Goal: Task Accomplishment & Management: Use online tool/utility

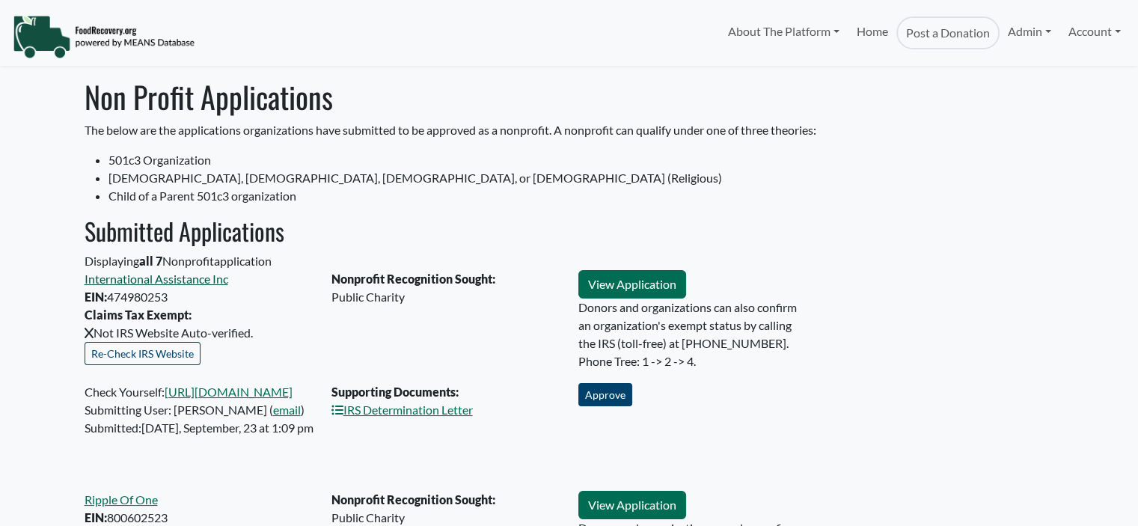
select select "Language Translate Widget"
click at [187, 280] on link "International Assistance Inc" at bounding box center [157, 279] width 144 height 14
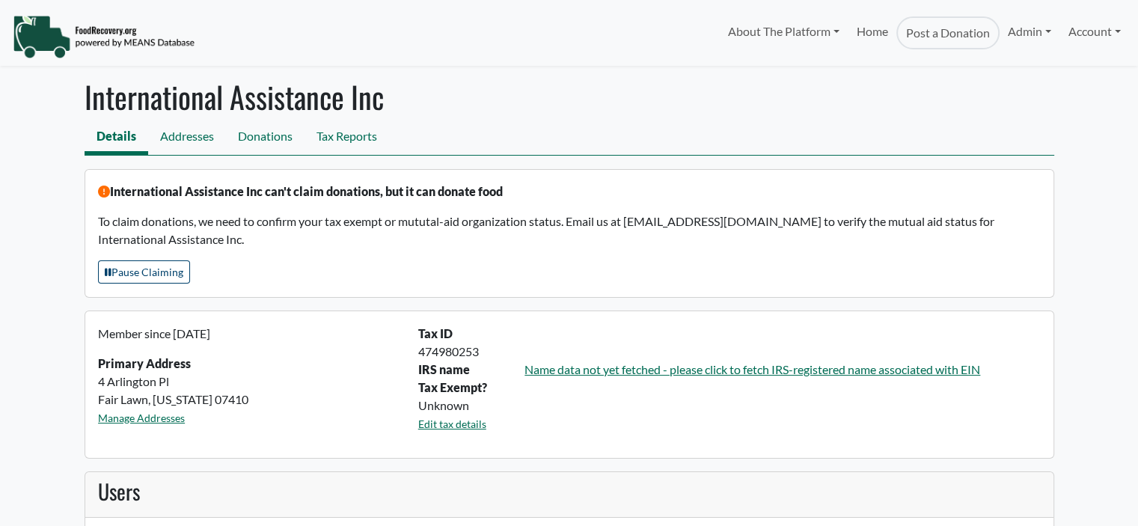
select select "Language Translate Widget"
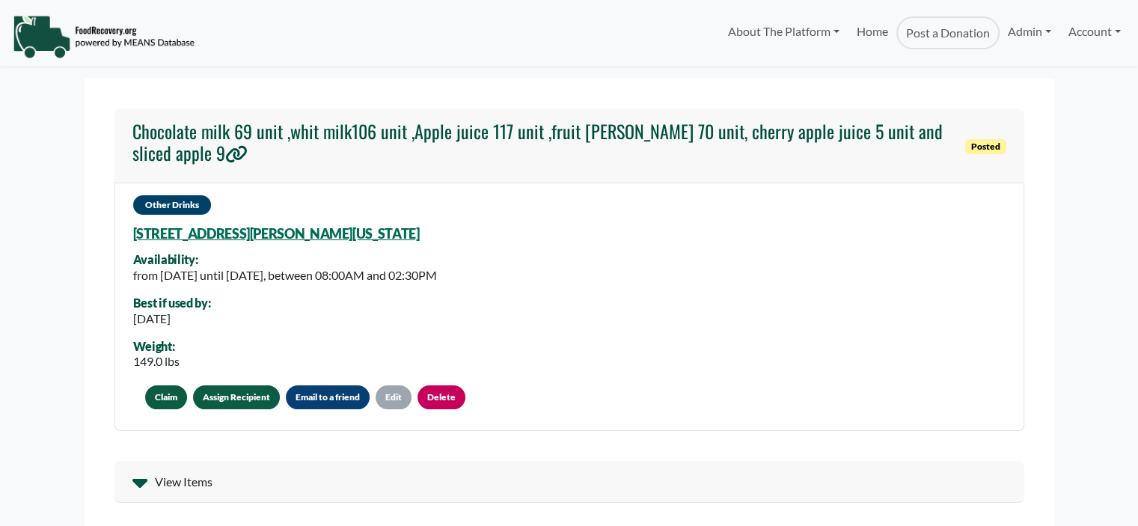
select select "Language Translate Widget"
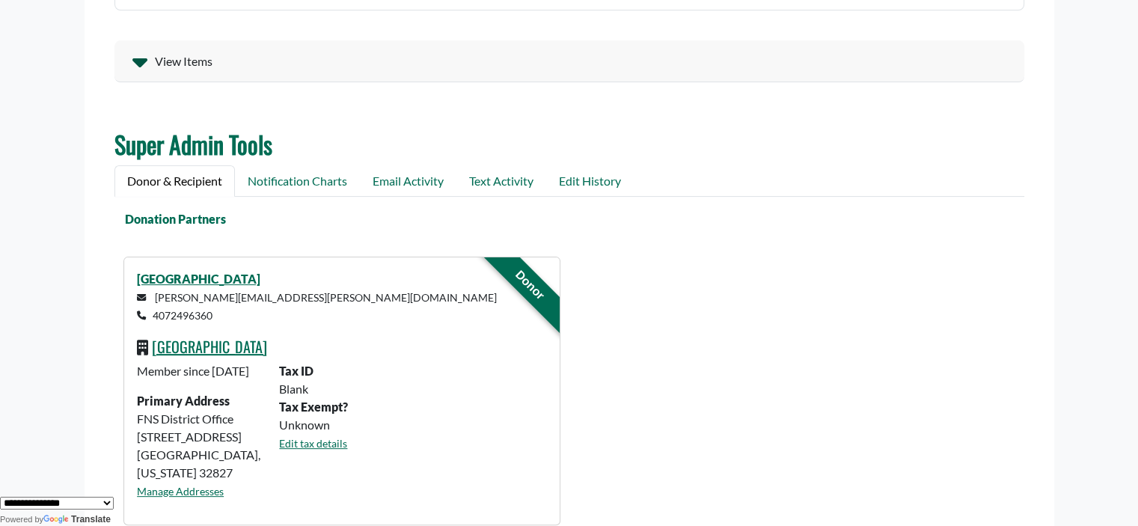
scroll to position [423, 0]
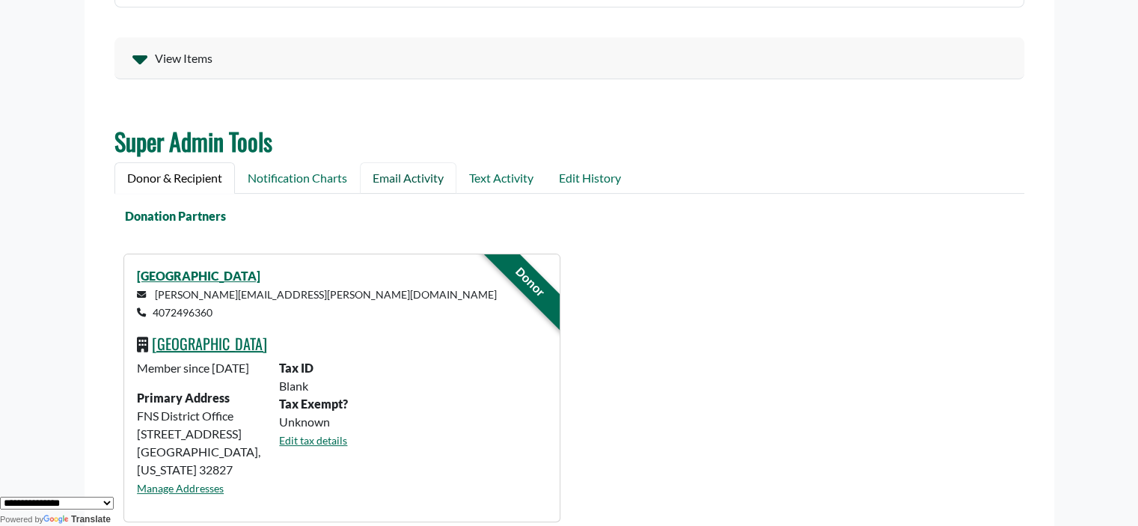
click at [411, 173] on link "Email Activity" at bounding box center [408, 177] width 97 height 31
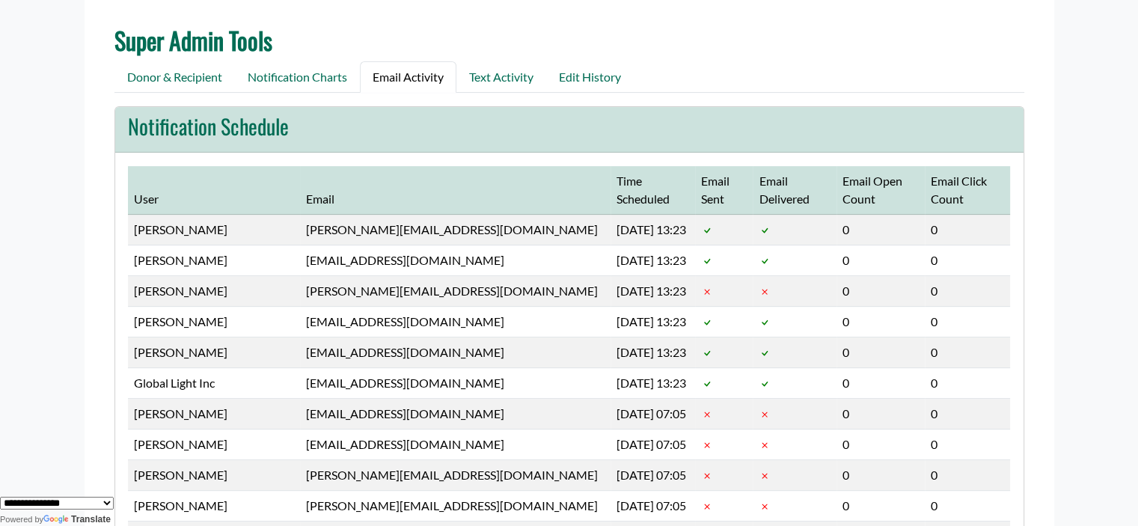
scroll to position [0, 0]
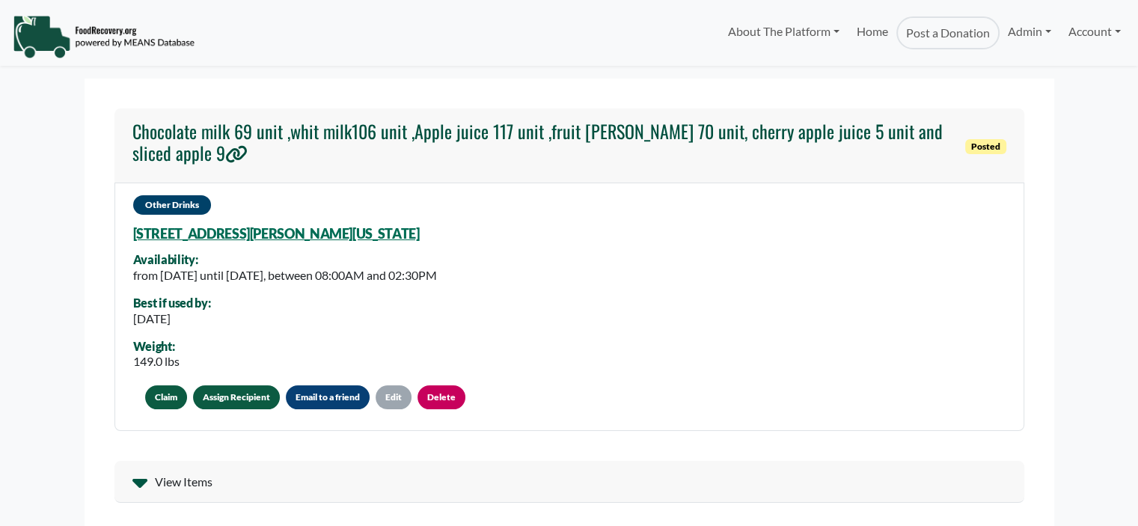
select select "Language Translate Widget"
click at [220, 395] on link "Assign Recipient" at bounding box center [236, 397] width 87 height 24
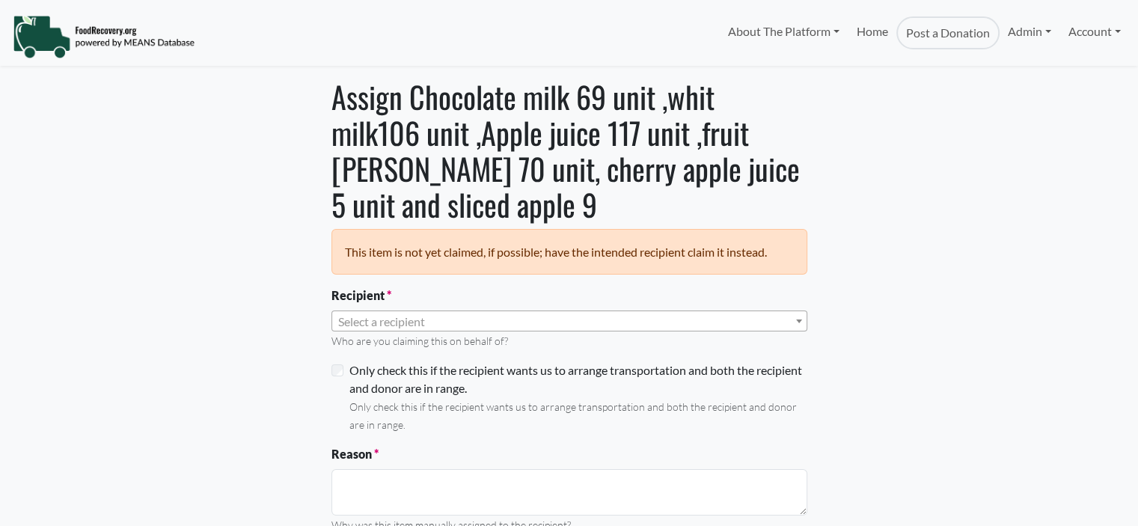
select select "Language Translate Widget"
click at [380, 323] on span "Select a recipient" at bounding box center [381, 321] width 87 height 14
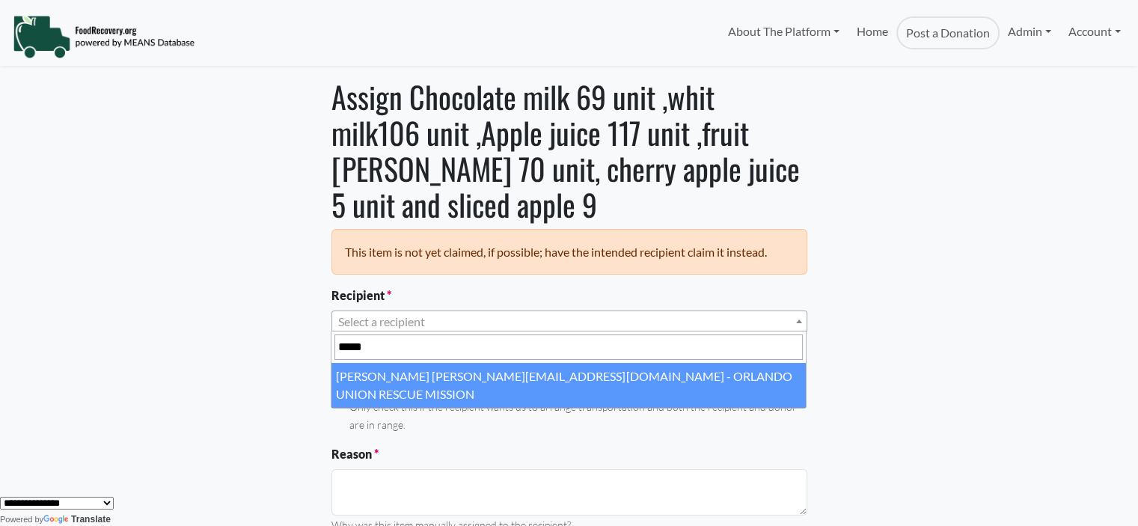
type input "*****"
select select "****"
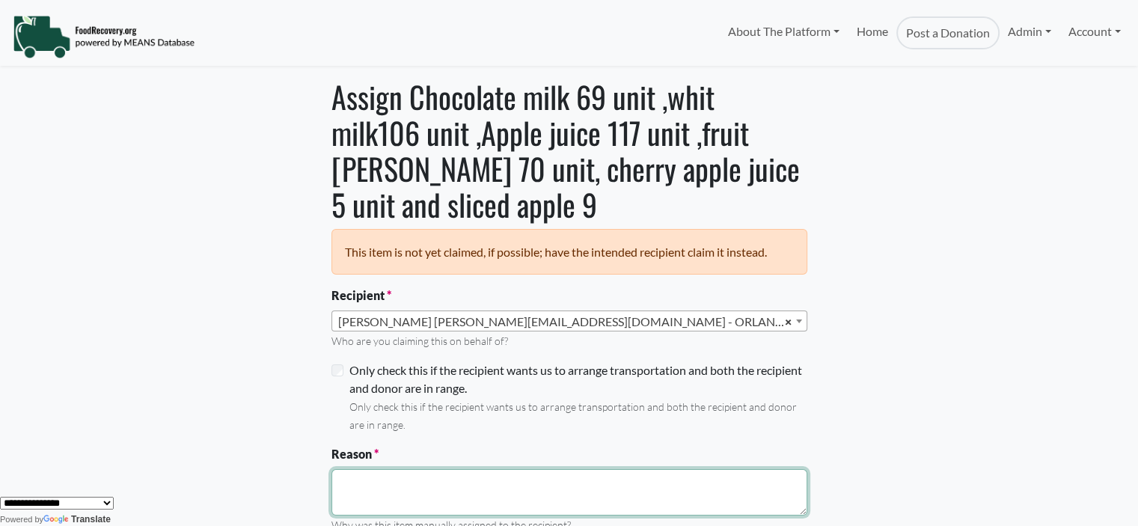
click at [356, 480] on textarea "Reason" at bounding box center [569, 492] width 476 height 46
type textarea "**********"
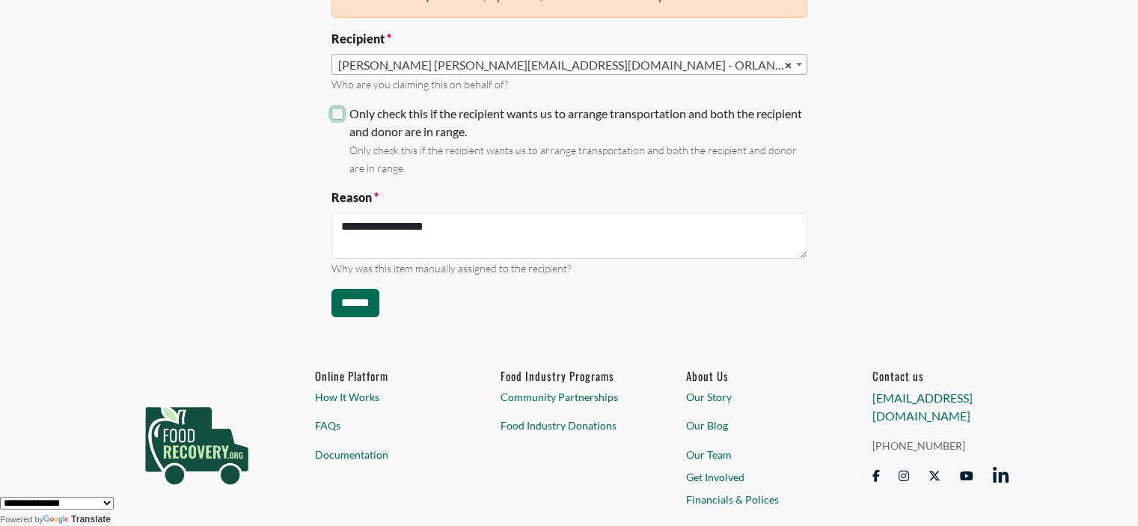
scroll to position [260, 0]
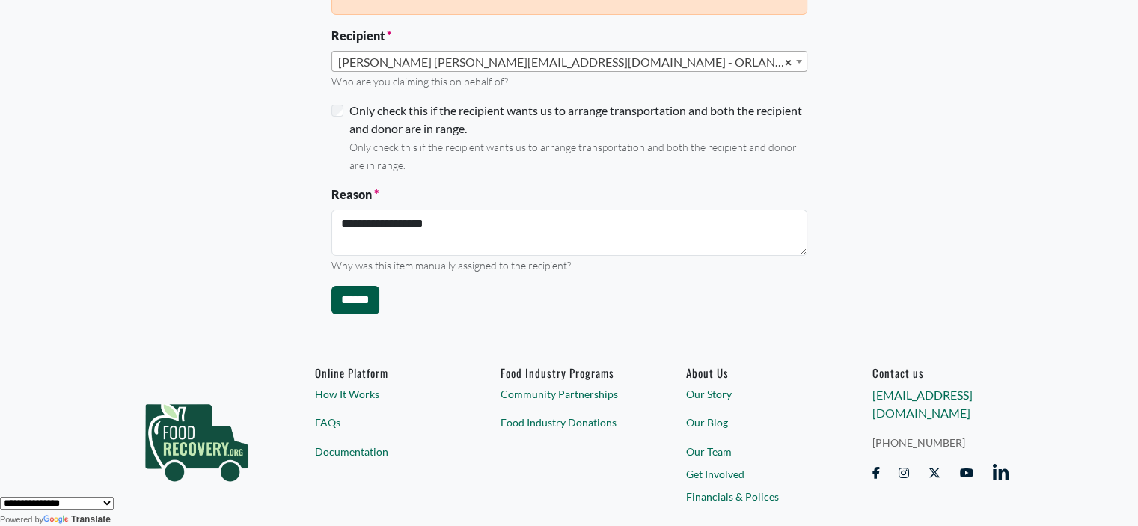
click at [355, 299] on input "******" at bounding box center [355, 300] width 48 height 28
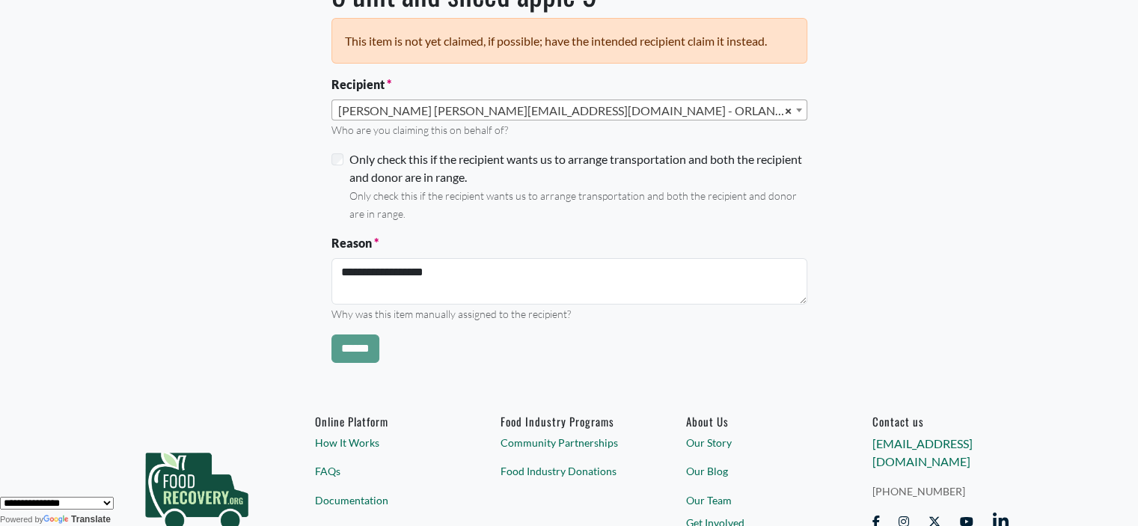
scroll to position [185, 0]
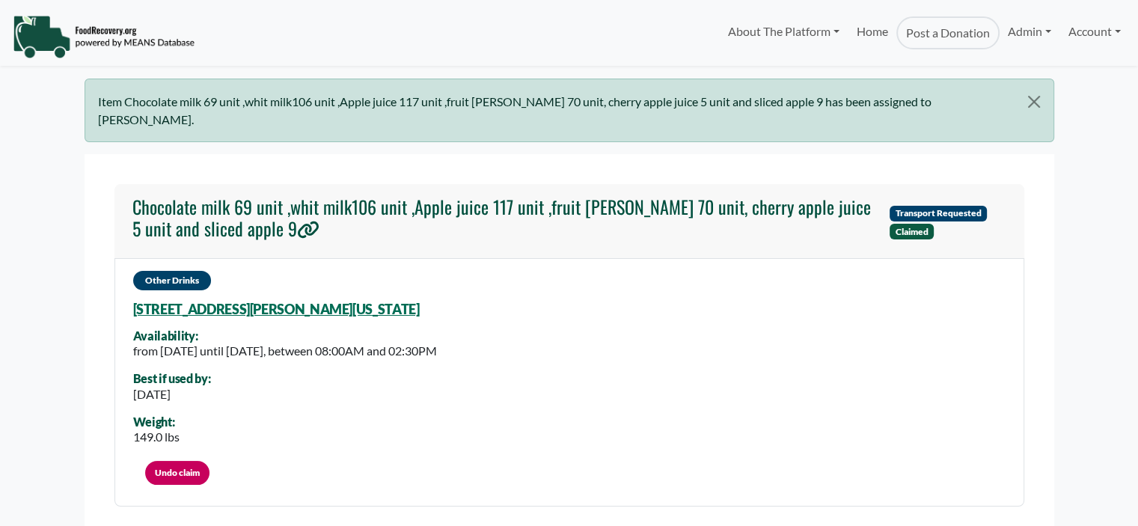
select select "Language Translate Widget"
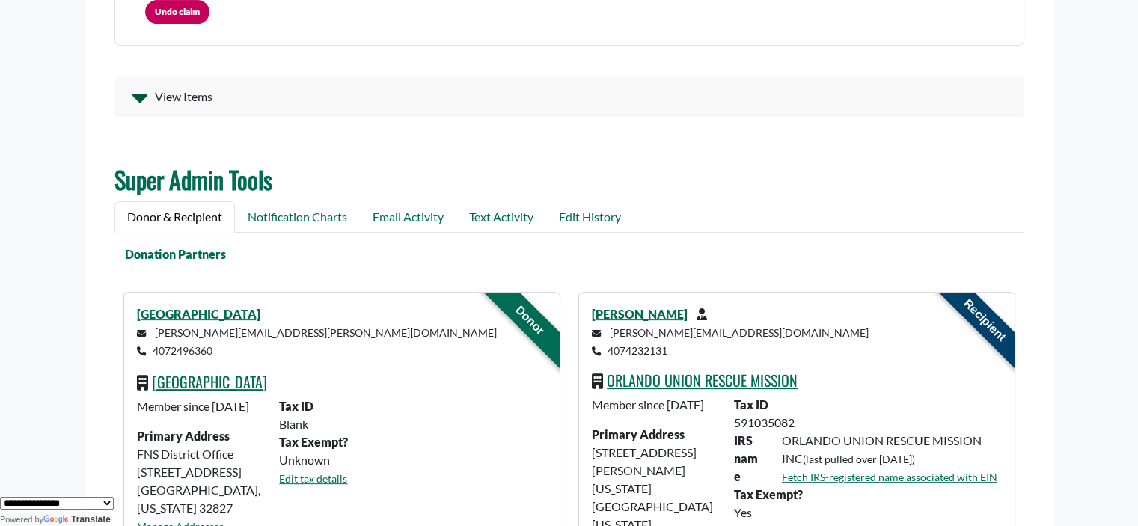
scroll to position [466, 0]
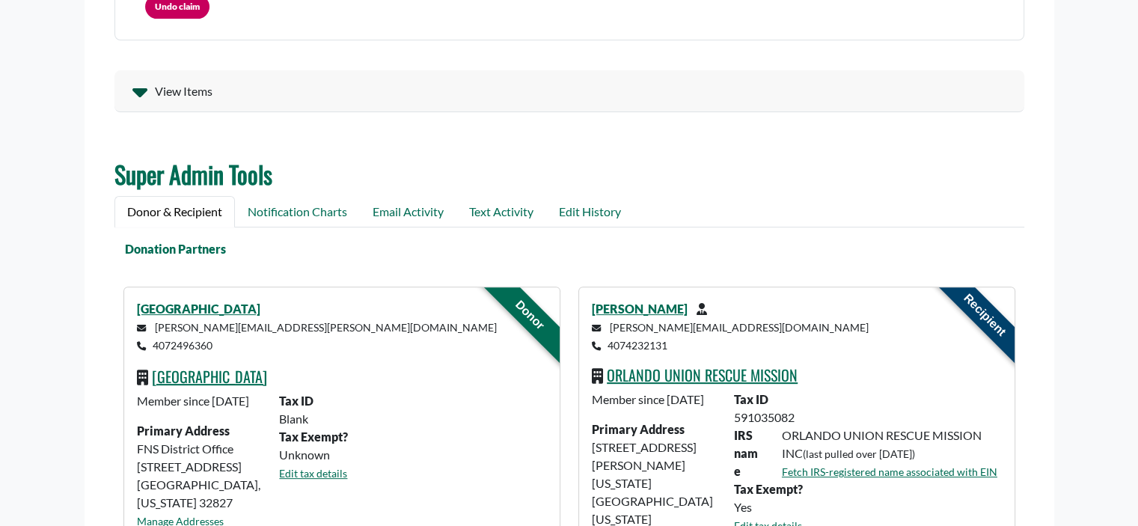
scroll to position [466, 0]
select select "Language Translate Widget"
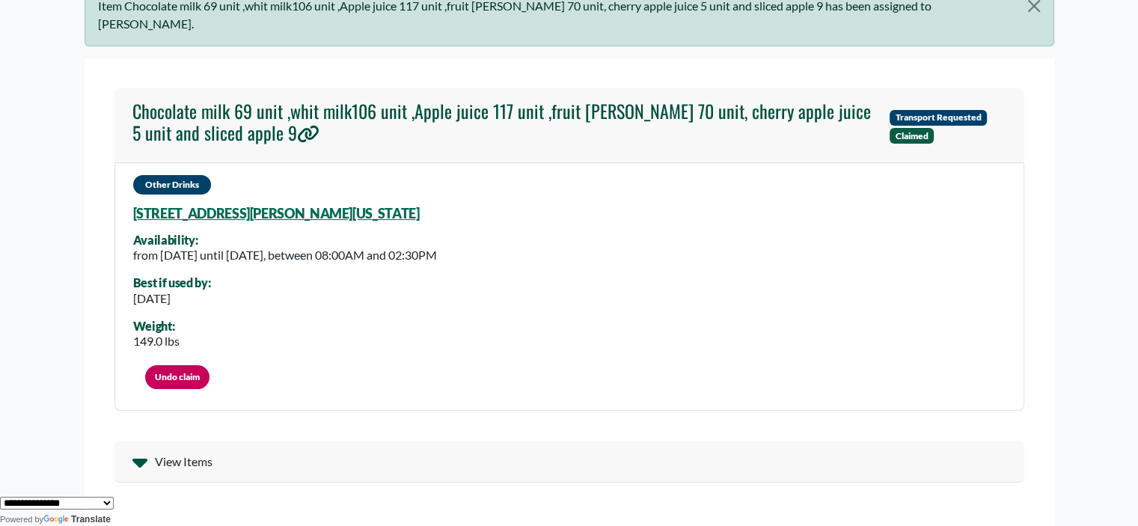
scroll to position [63, 0]
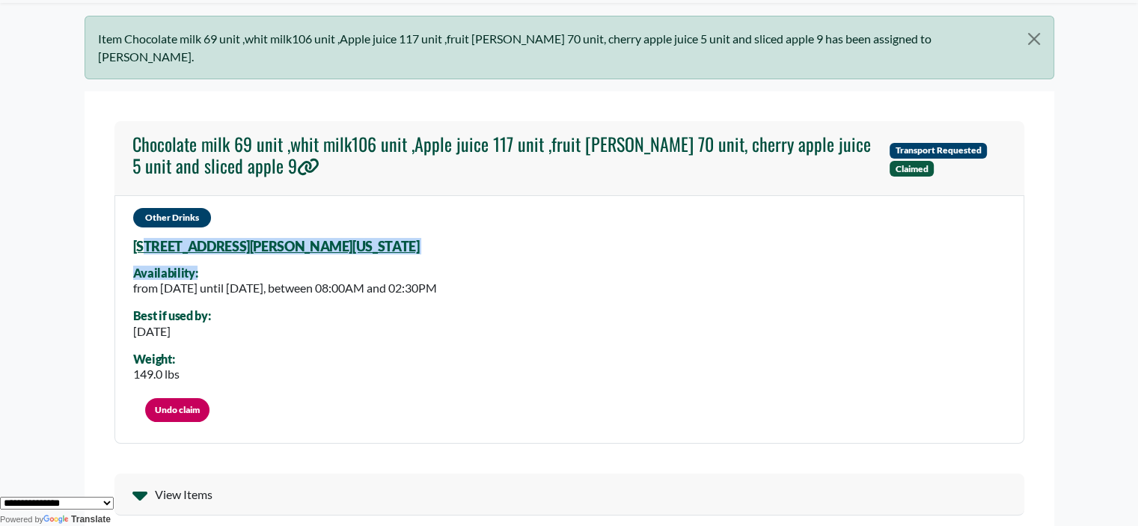
drag, startPoint x: 392, startPoint y: 227, endPoint x: 147, endPoint y: 225, distance: 244.6
click at [147, 225] on div "Other Drinks [STREET_ADDRESS][PERSON_NAME][US_STATE] Availability: from [DATE] …" at bounding box center [569, 319] width 910 height 249
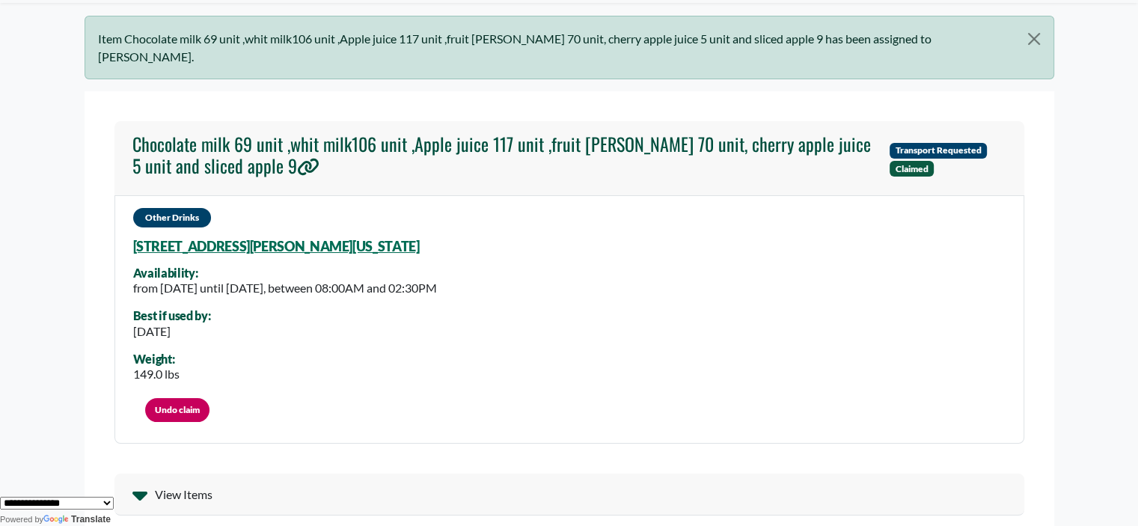
click at [459, 227] on div "Other Drinks [STREET_ADDRESS][PERSON_NAME][US_STATE] Availability: from [DATE] …" at bounding box center [569, 319] width 910 height 249
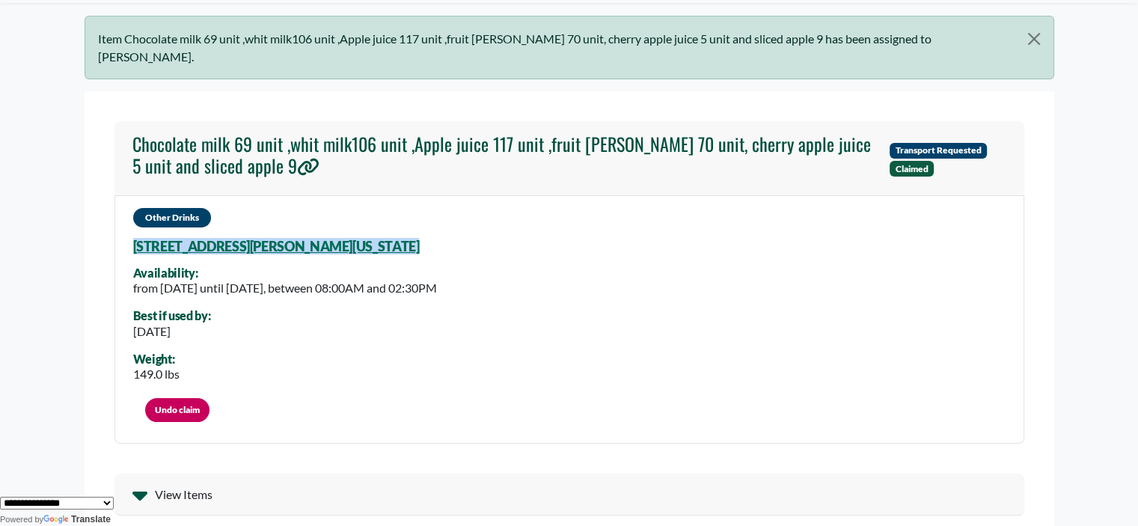
drag, startPoint x: 404, startPoint y: 226, endPoint x: 373, endPoint y: 221, distance: 31.7
click at [373, 221] on div "Other Drinks [STREET_ADDRESS][PERSON_NAME][US_STATE] Availability: from [DATE] …" at bounding box center [569, 319] width 910 height 249
copy div "[STREET_ADDRESS][PERSON_NAME][US_STATE]"
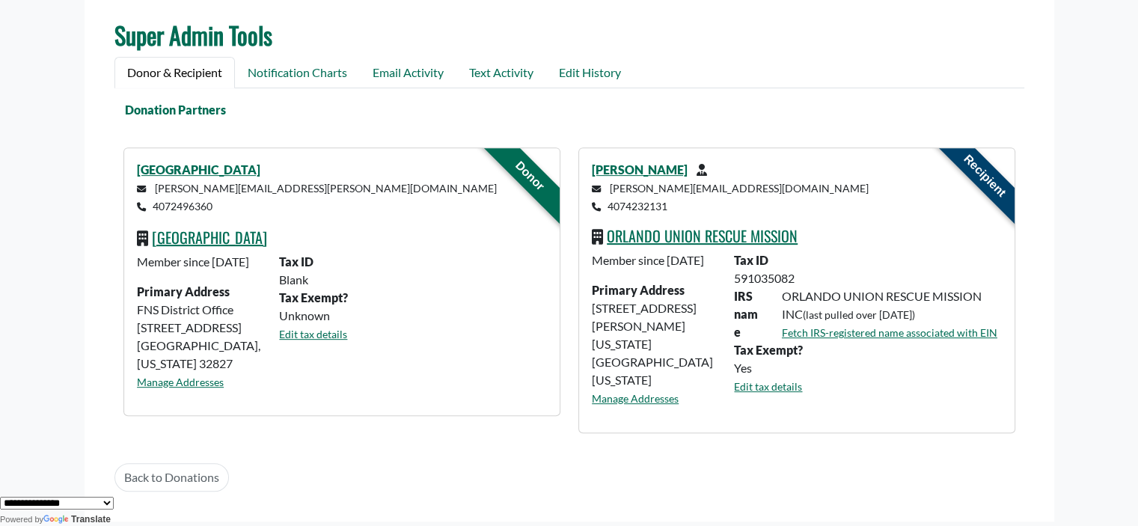
scroll to position [607, 0]
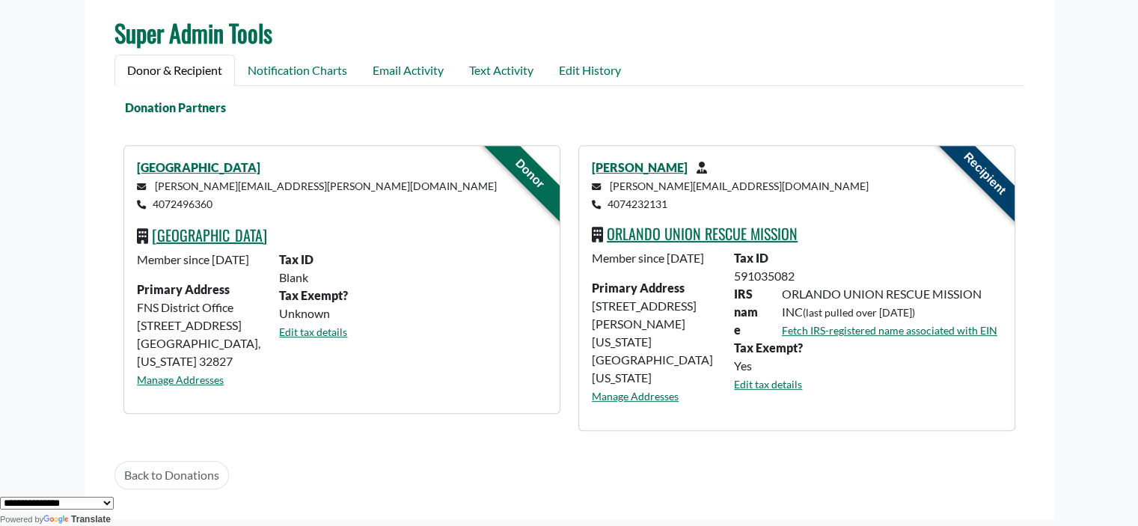
drag, startPoint x: 642, startPoint y: 359, endPoint x: 590, endPoint y: 309, distance: 72.5
click at [590, 309] on div "Member since [DATE] Primary Address [STREET_ADDRESS][PERSON_NAME][US_STATE][US_…" at bounding box center [654, 333] width 142 height 168
copy div "[STREET_ADDRESS][PERSON_NAME][US_STATE][US_STATE]"
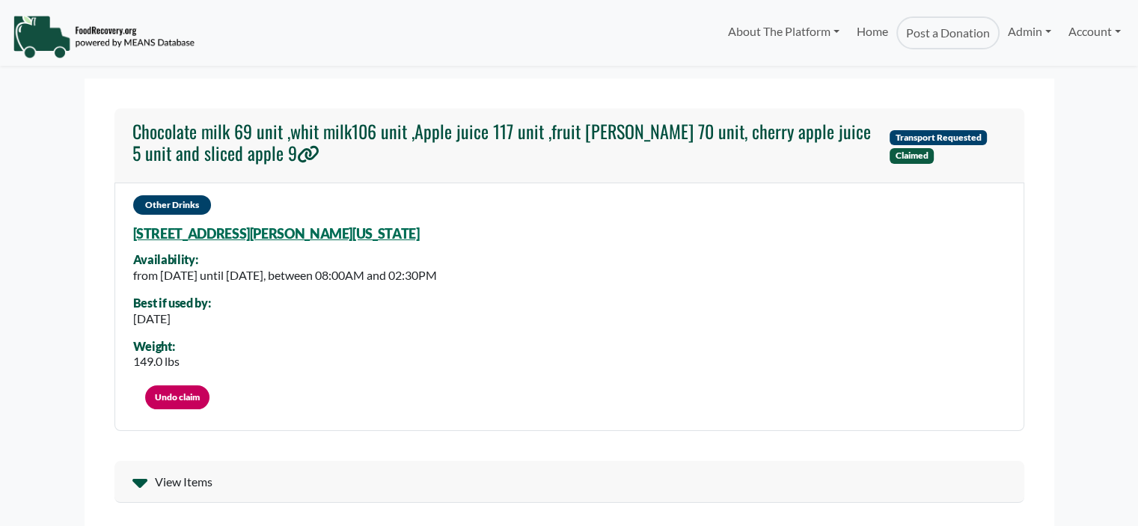
select select "Language Translate Widget"
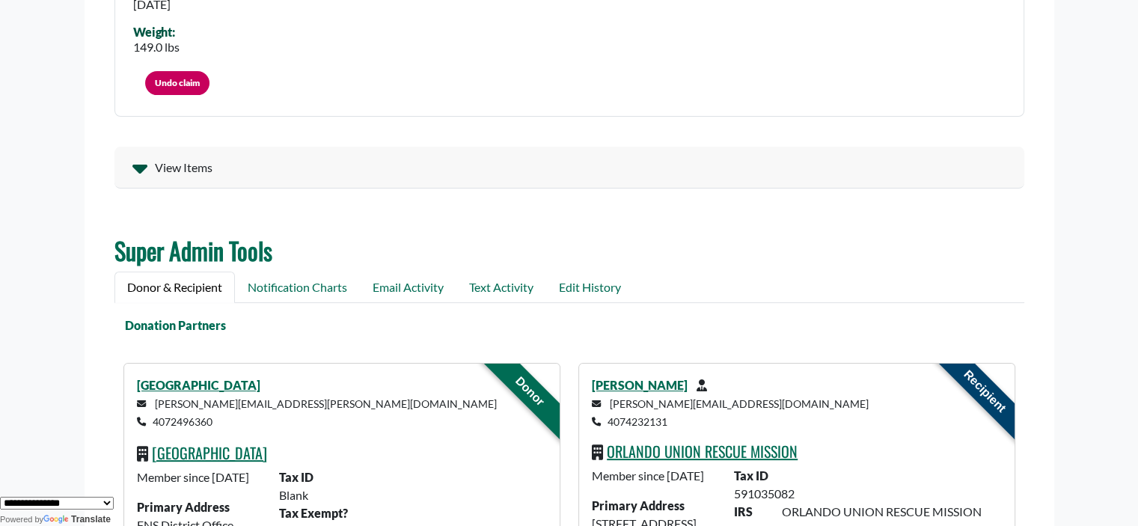
scroll to position [317, 0]
